Goal: Task Accomplishment & Management: Manage account settings

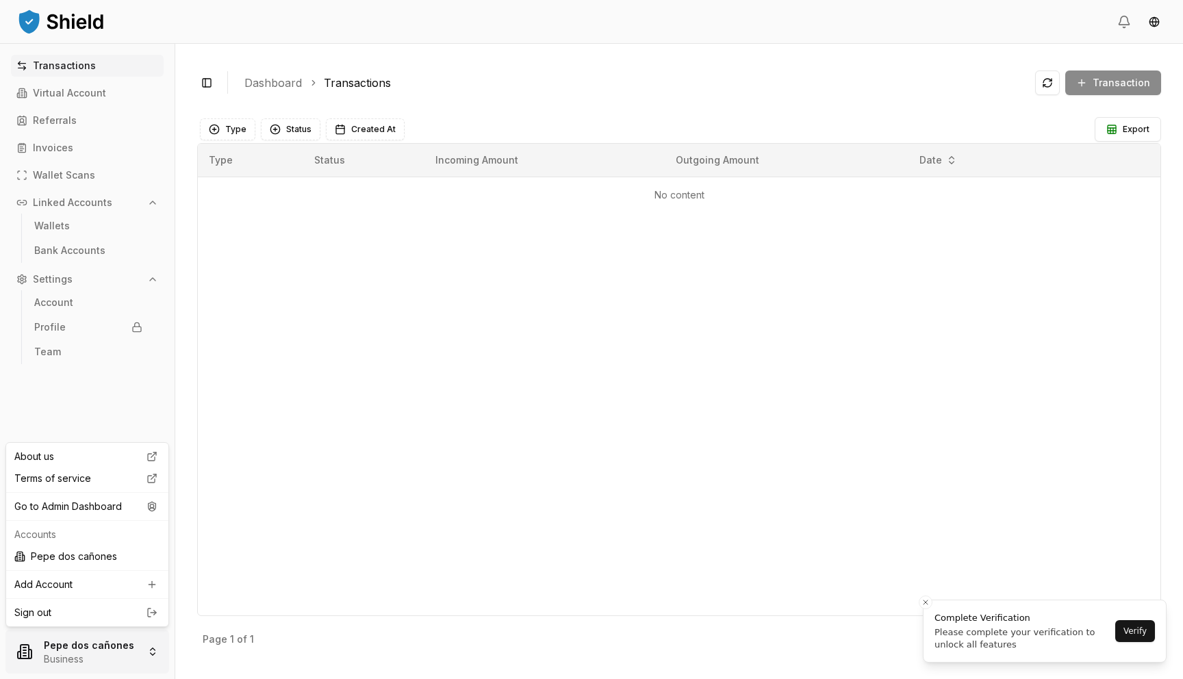
click at [85, 644] on html "Transactions Virtual Account Referrals Invoices Wallet Scans Linked Accounts Wa…" at bounding box center [591, 339] width 1183 height 679
click at [84, 514] on div "Go to Admin Dashboard" at bounding box center [87, 507] width 157 height 22
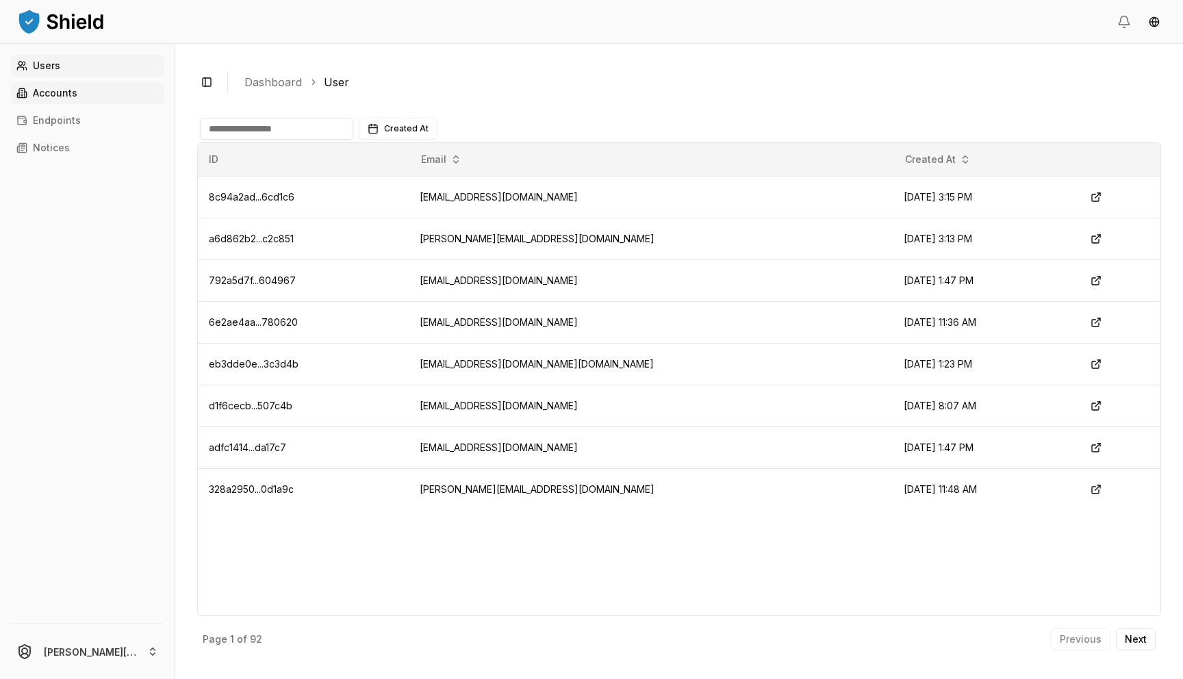
click at [55, 94] on p "Accounts" at bounding box center [55, 93] width 45 height 10
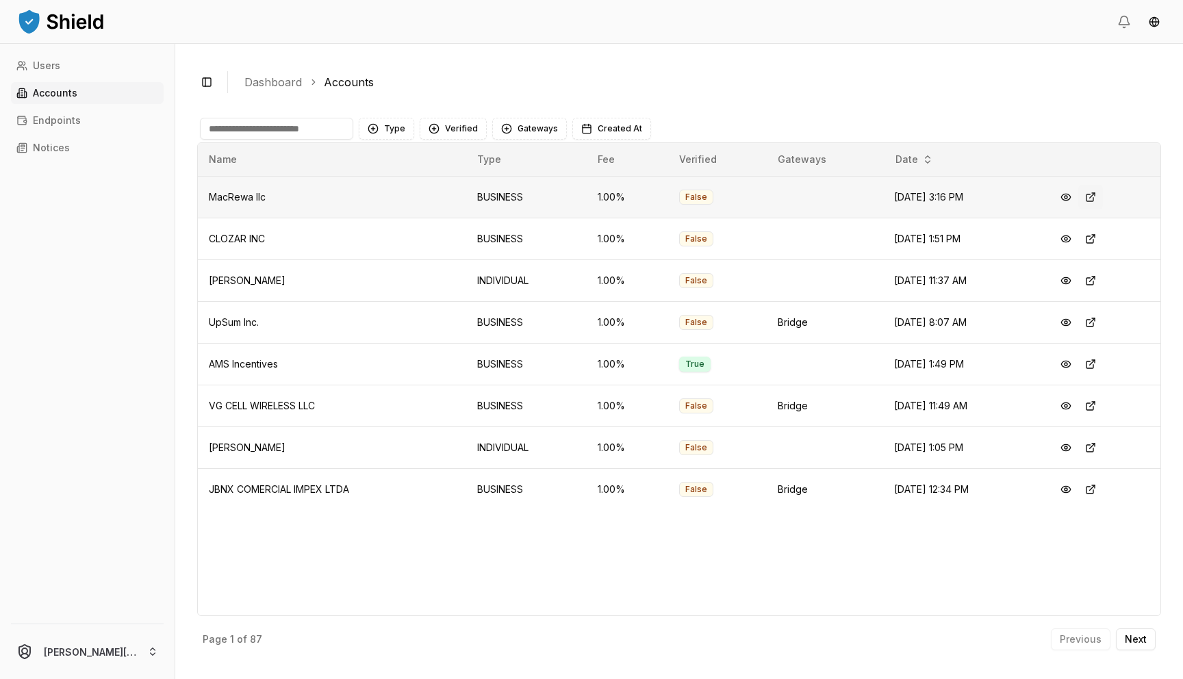
click at [1095, 201] on button at bounding box center [1090, 197] width 25 height 25
